Goal: Task Accomplishment & Management: Use online tool/utility

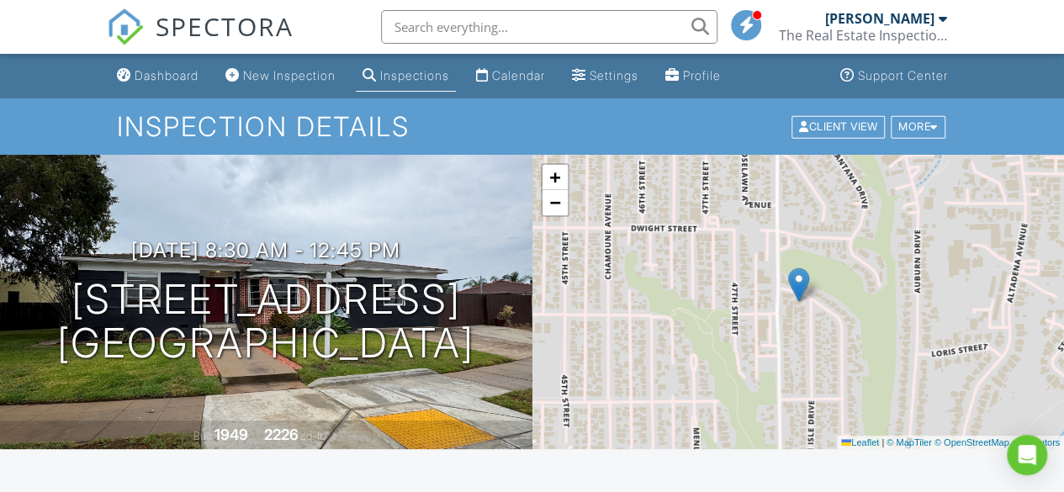
click at [615, 198] on div "+ − Leaflet | © MapTiler © OpenStreetMap contributors" at bounding box center [798, 302] width 532 height 294
click at [498, 446] on div "Built 1949 2226 sq. ft." at bounding box center [266, 435] width 532 height 29
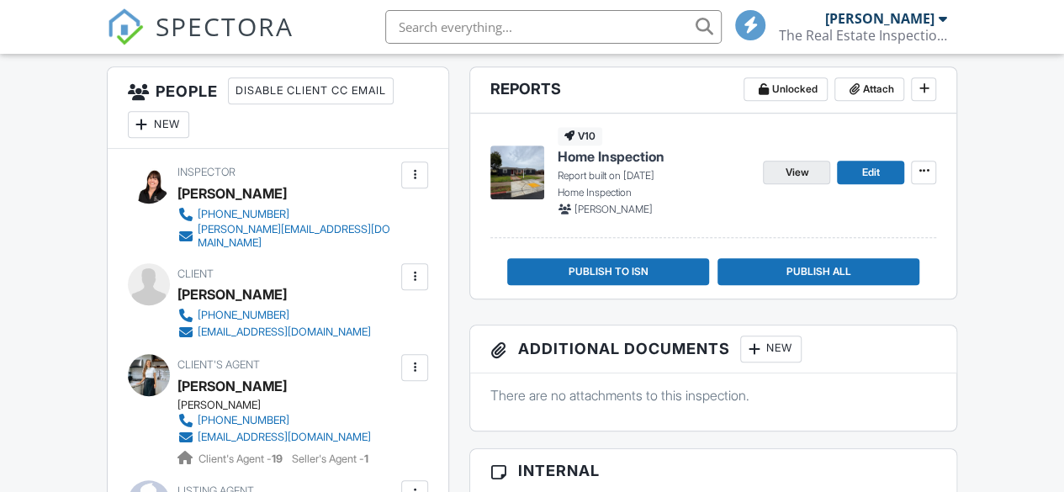
scroll to position [336, 0]
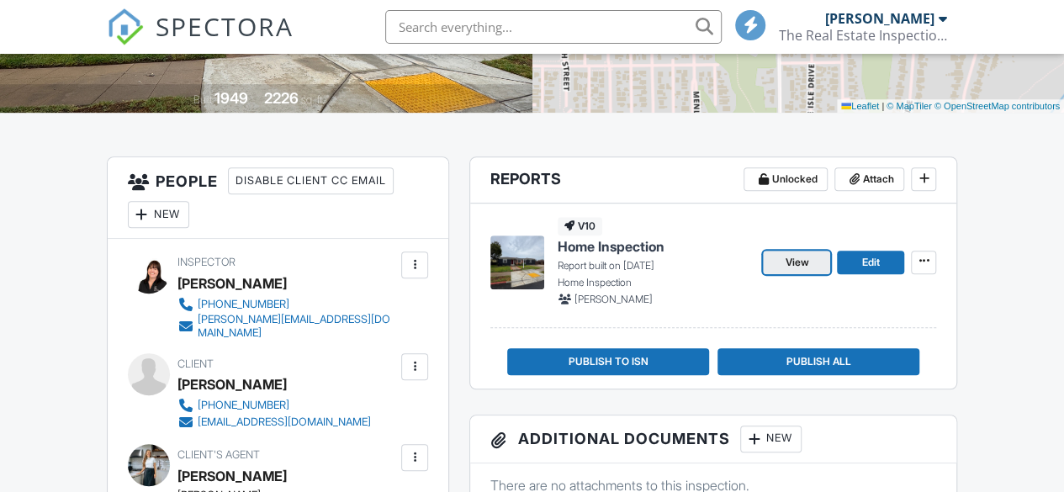
click at [804, 251] on link "View" at bounding box center [796, 263] width 67 height 24
